Goal: Task Accomplishment & Management: Use online tool/utility

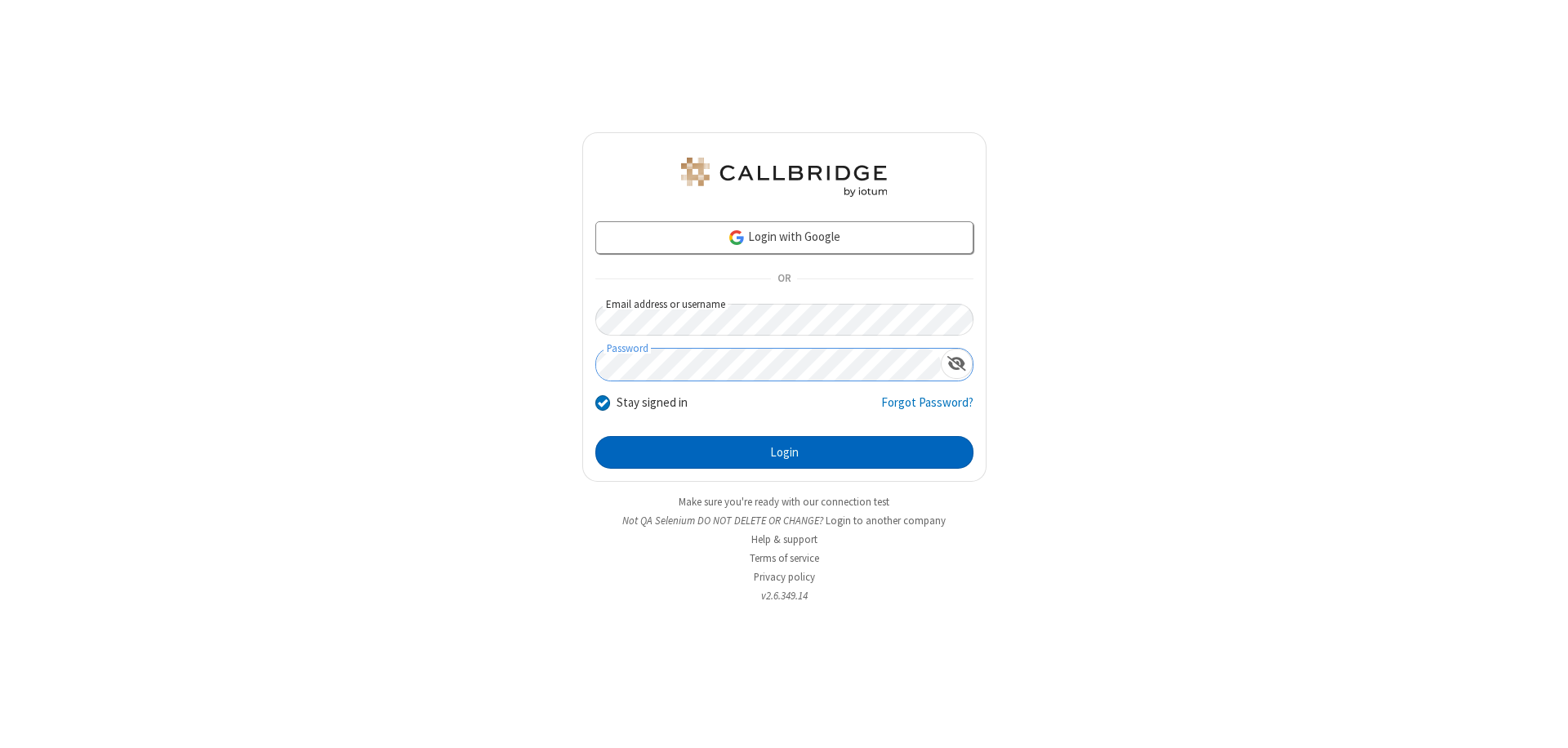
click at [784, 453] on button "Login" at bounding box center [784, 452] width 378 height 33
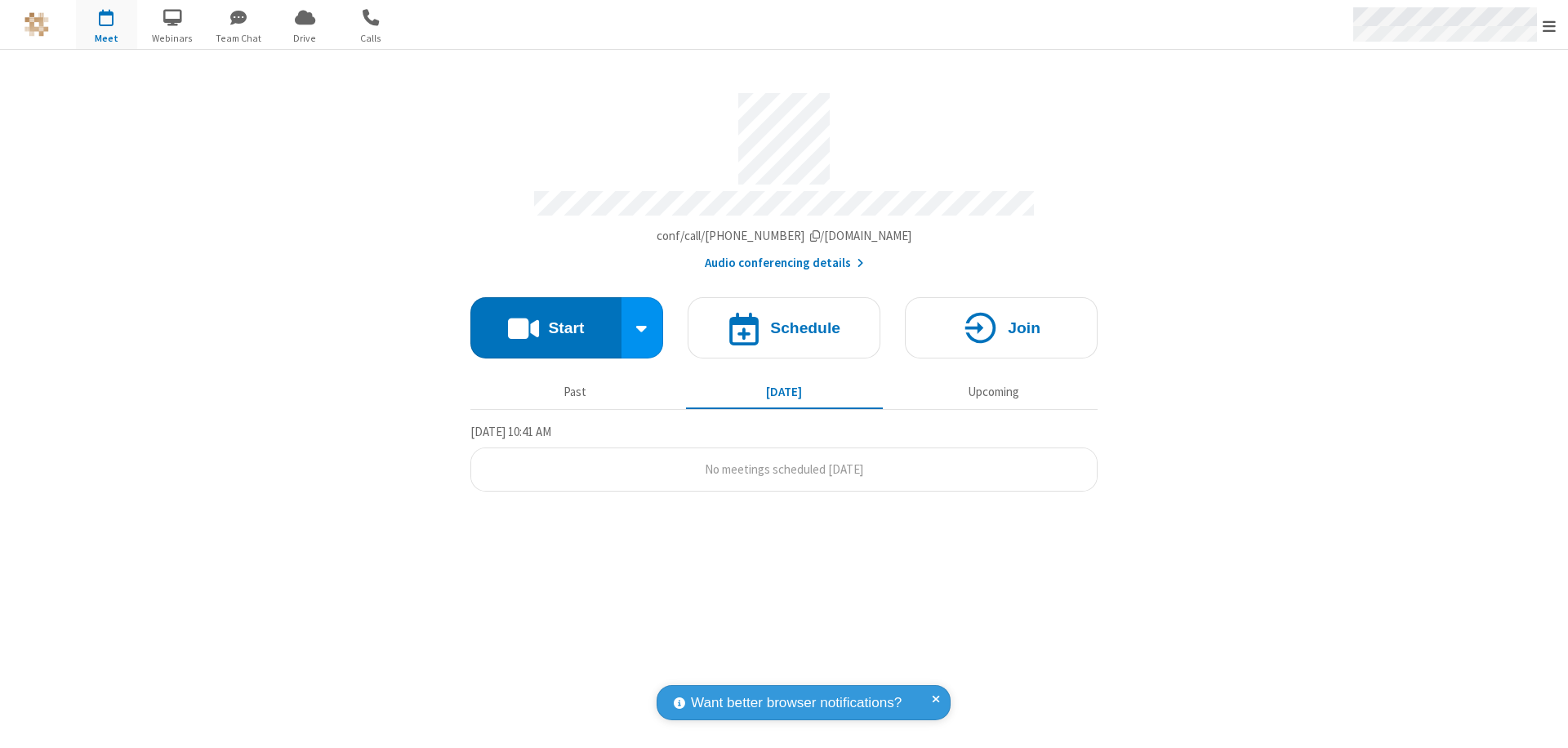
click at [1549, 25] on span "Open menu" at bounding box center [1548, 26] width 13 height 16
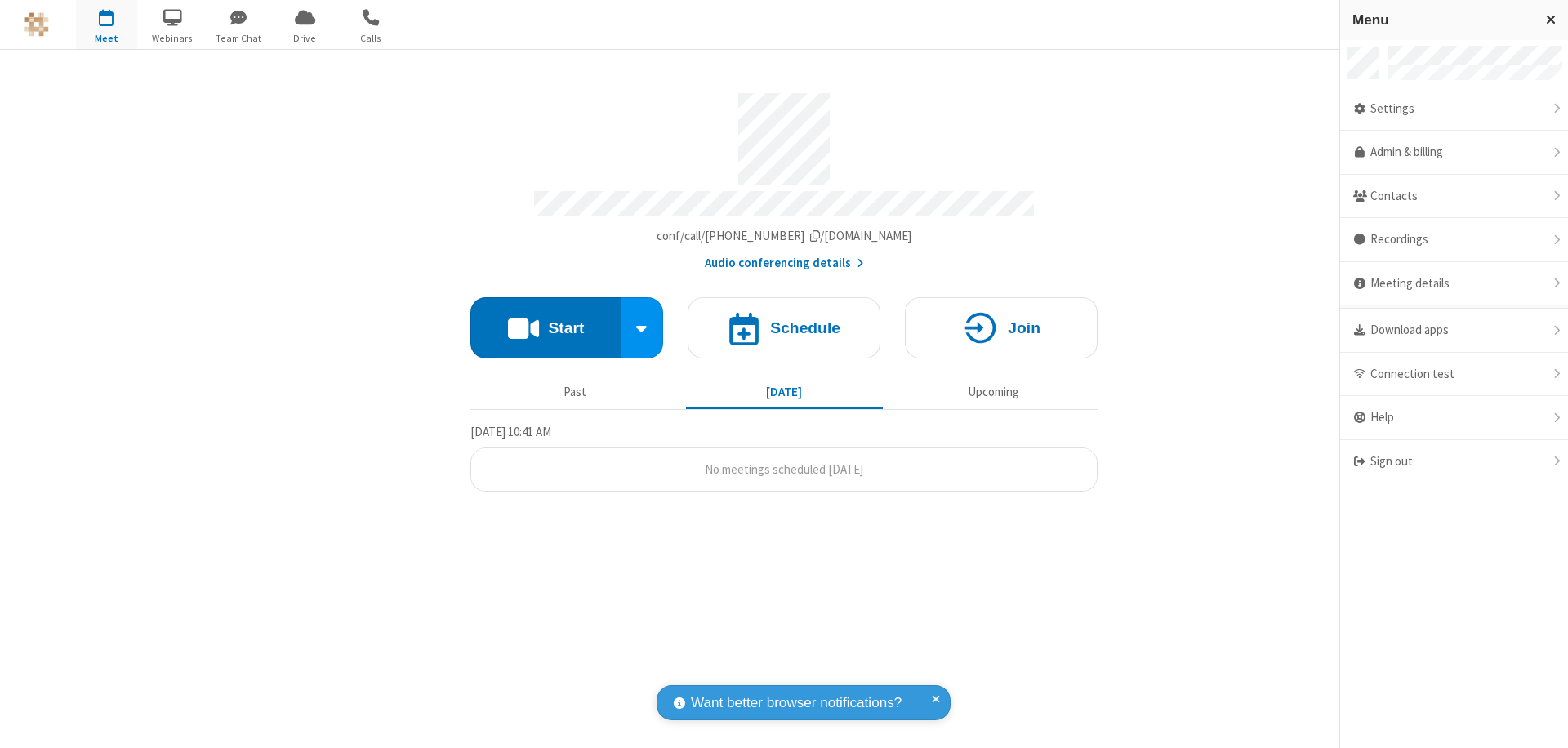
click at [106, 25] on span "button" at bounding box center [106, 17] width 62 height 28
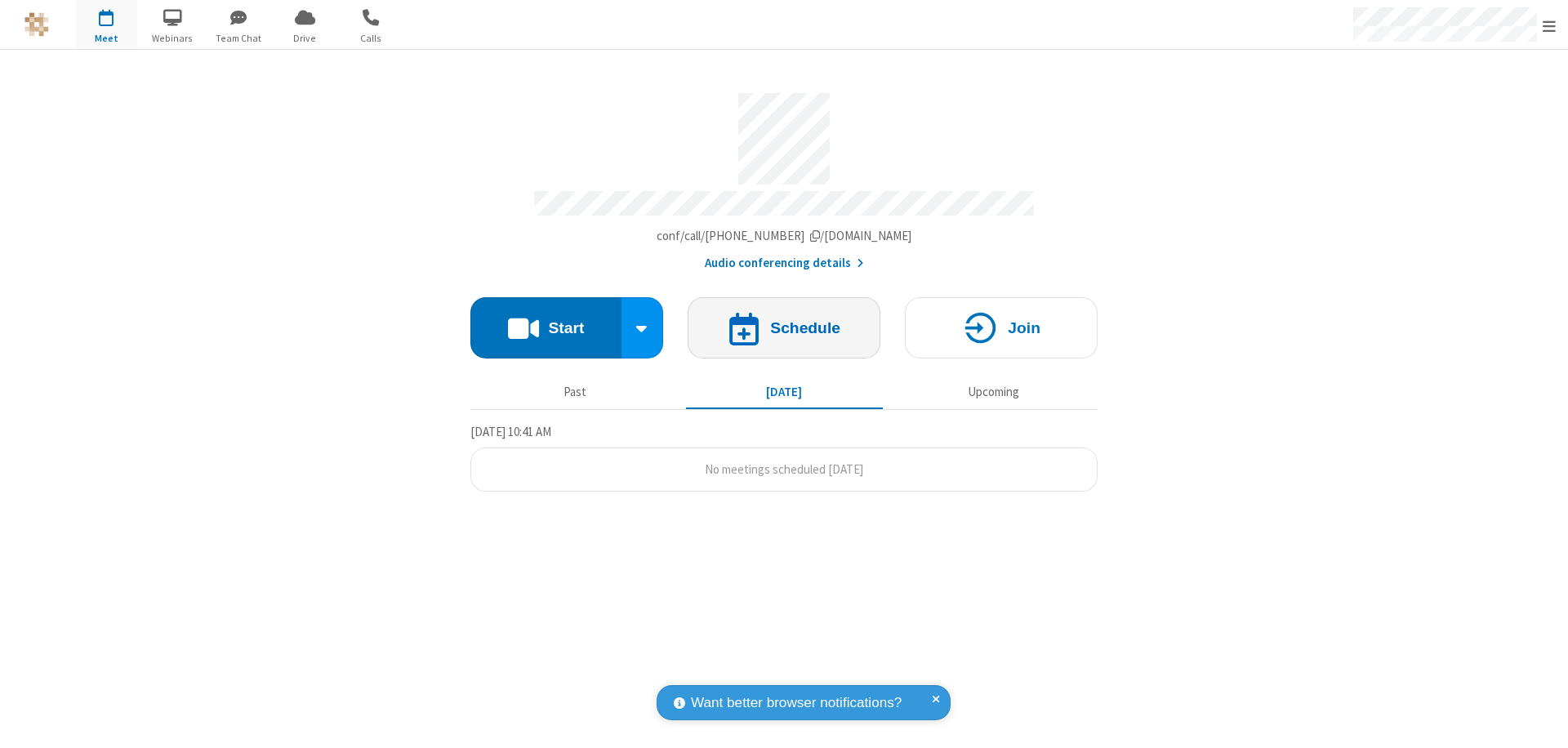
click at [784, 320] on h4 "Schedule" at bounding box center [805, 328] width 71 height 16
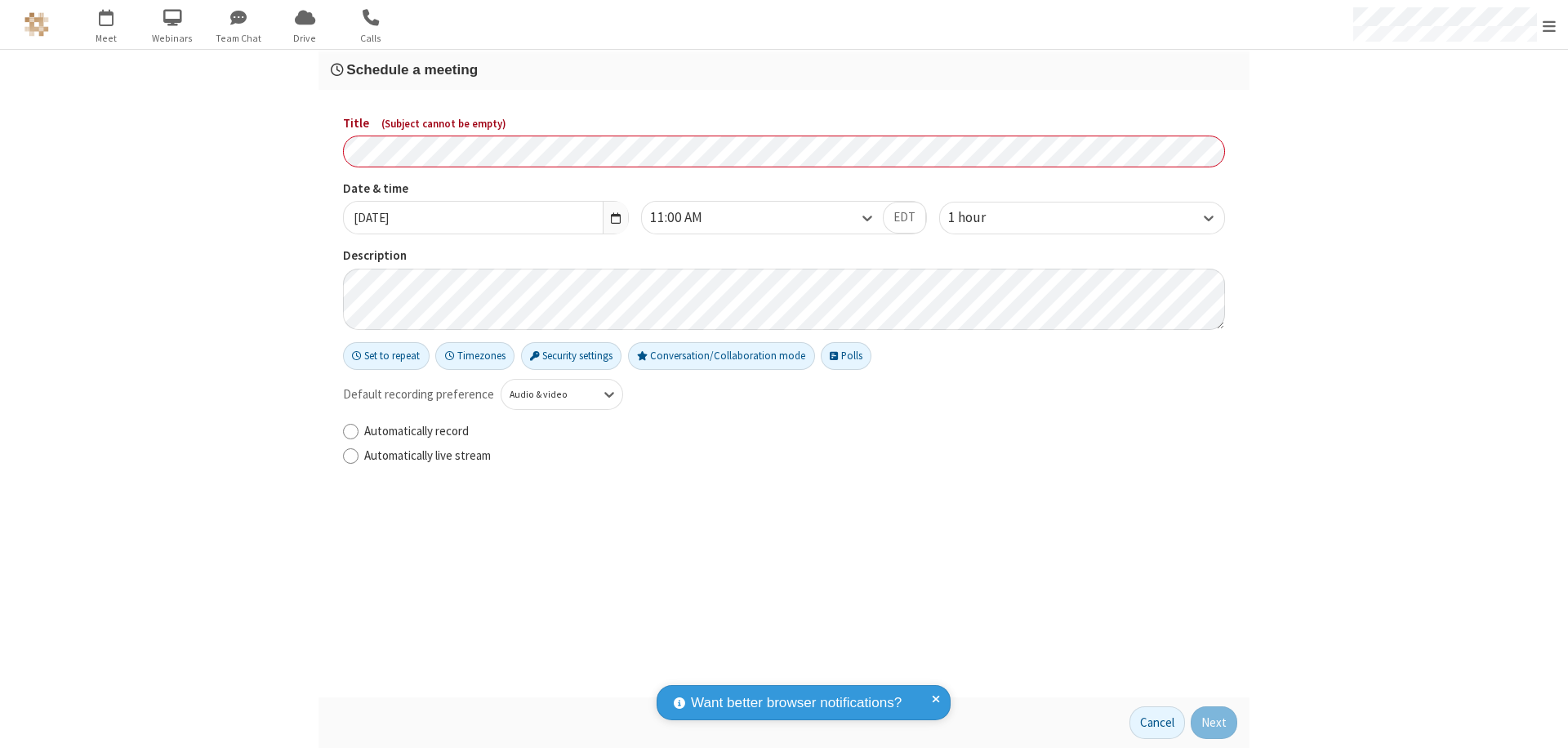
click at [784, 70] on h3 "Schedule a meeting" at bounding box center [783, 70] width 906 height 16
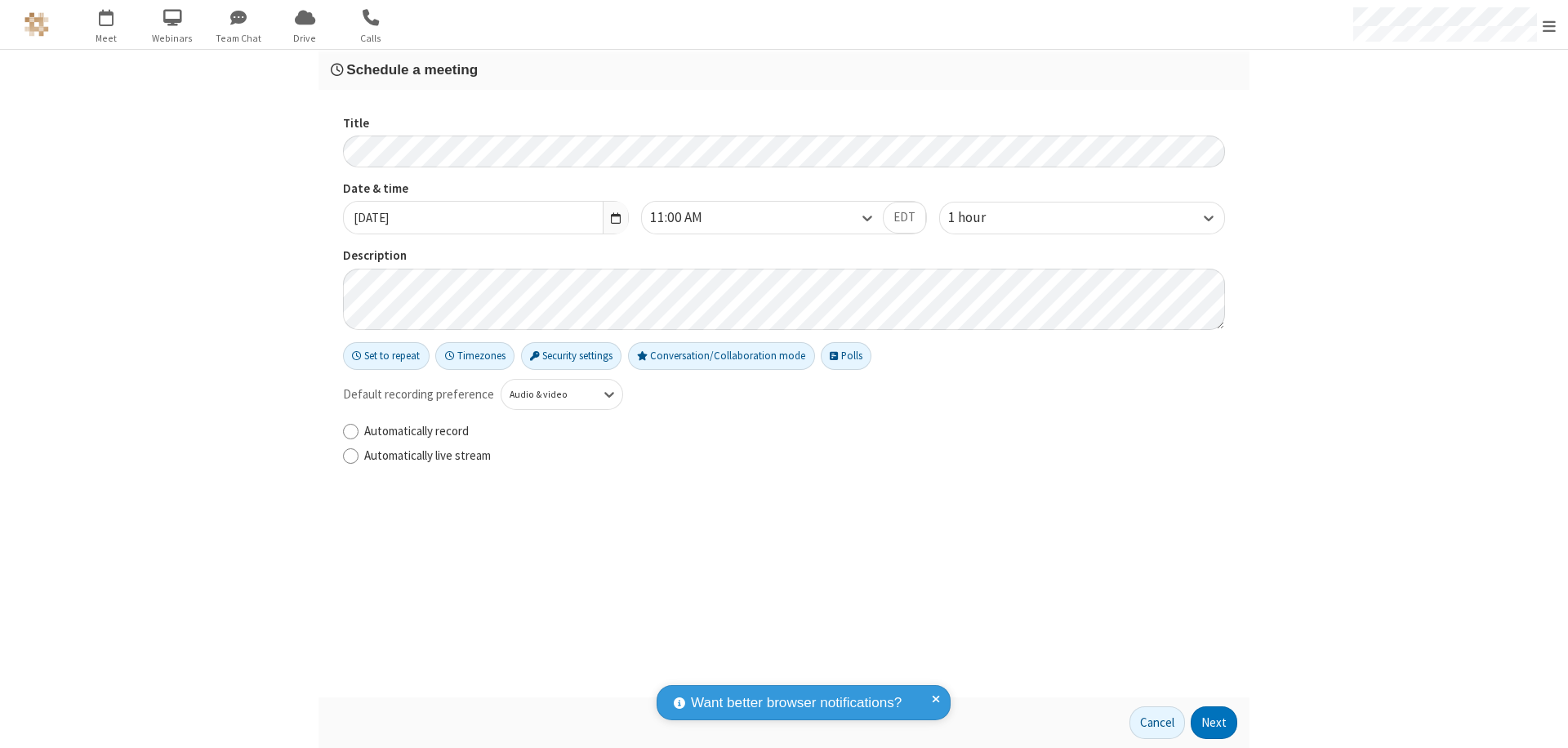
click at [1215, 722] on button "Next" at bounding box center [1214, 722] width 47 height 33
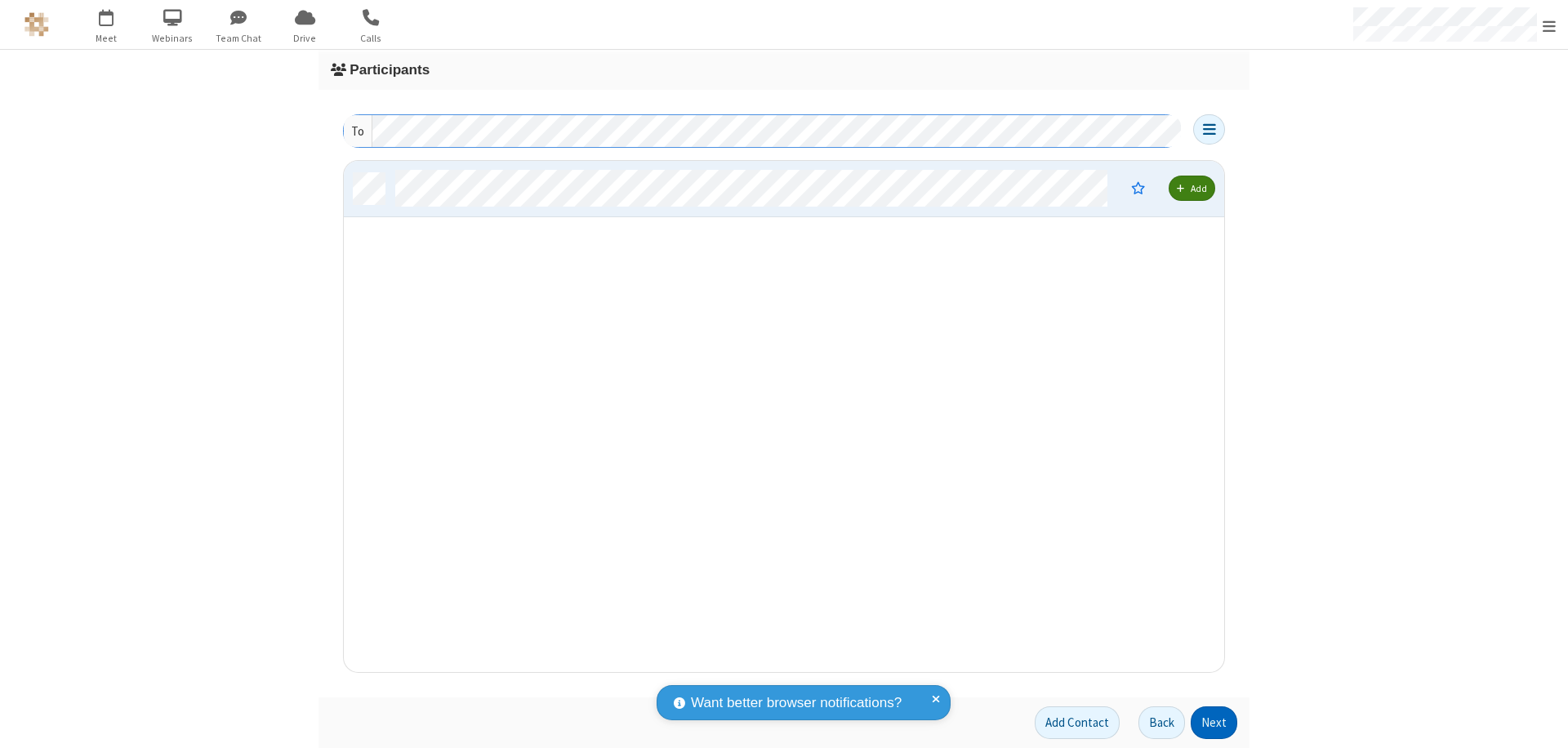
click at [1215, 722] on button "Next" at bounding box center [1214, 722] width 47 height 33
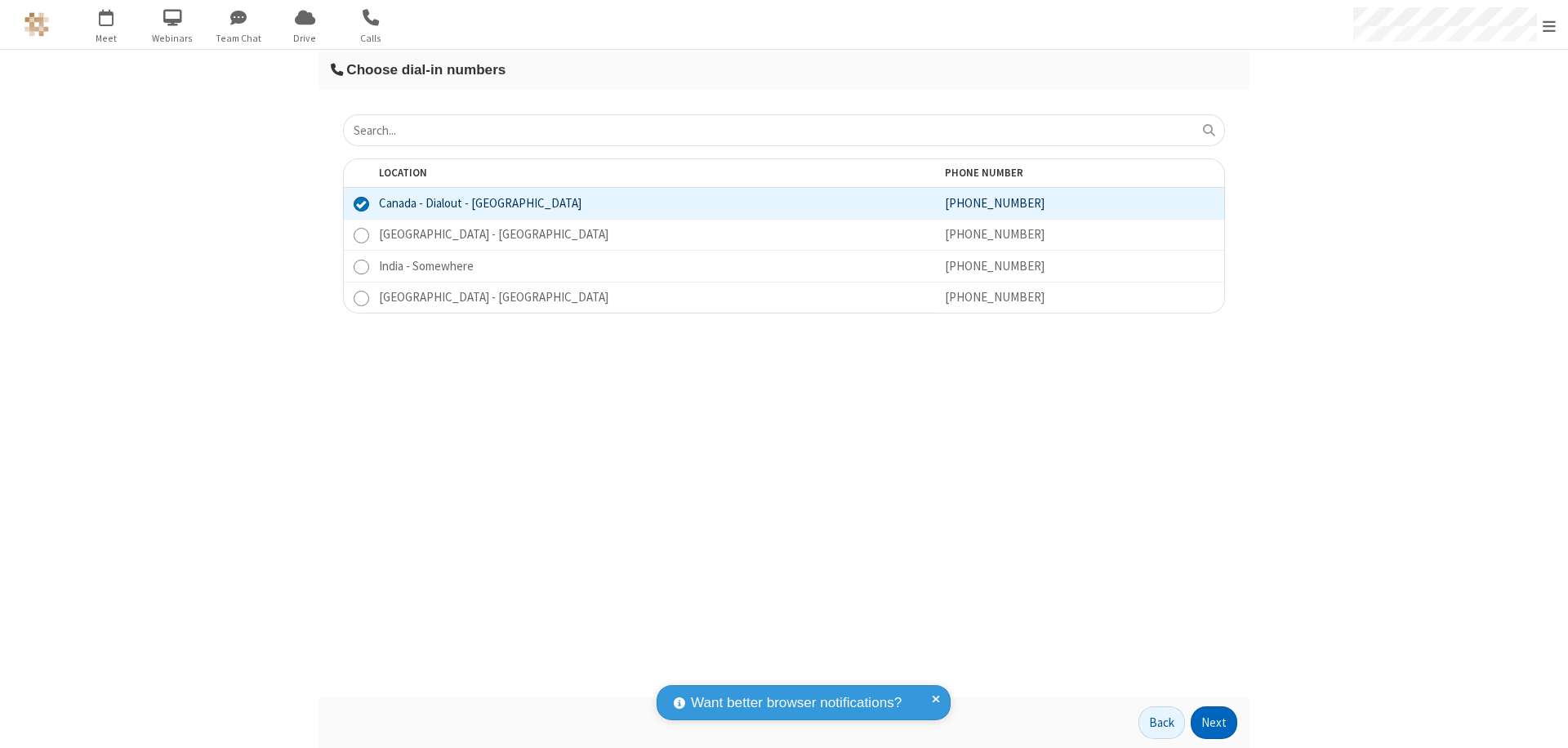
click at [1215, 722] on button "Next" at bounding box center [1214, 722] width 47 height 33
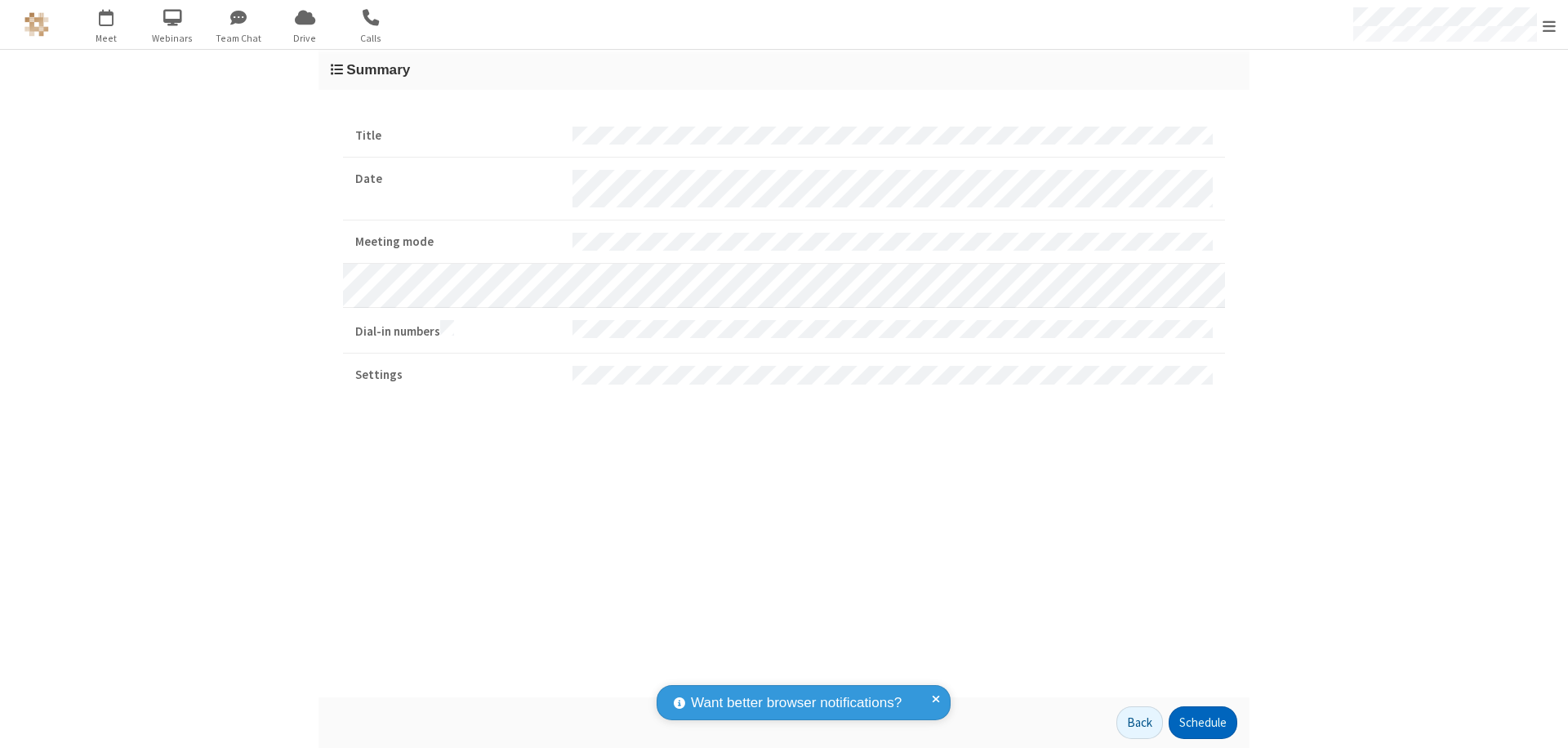
click at [1202, 722] on button "Schedule" at bounding box center [1203, 722] width 69 height 33
